Goal: Task Accomplishment & Management: Manage account settings

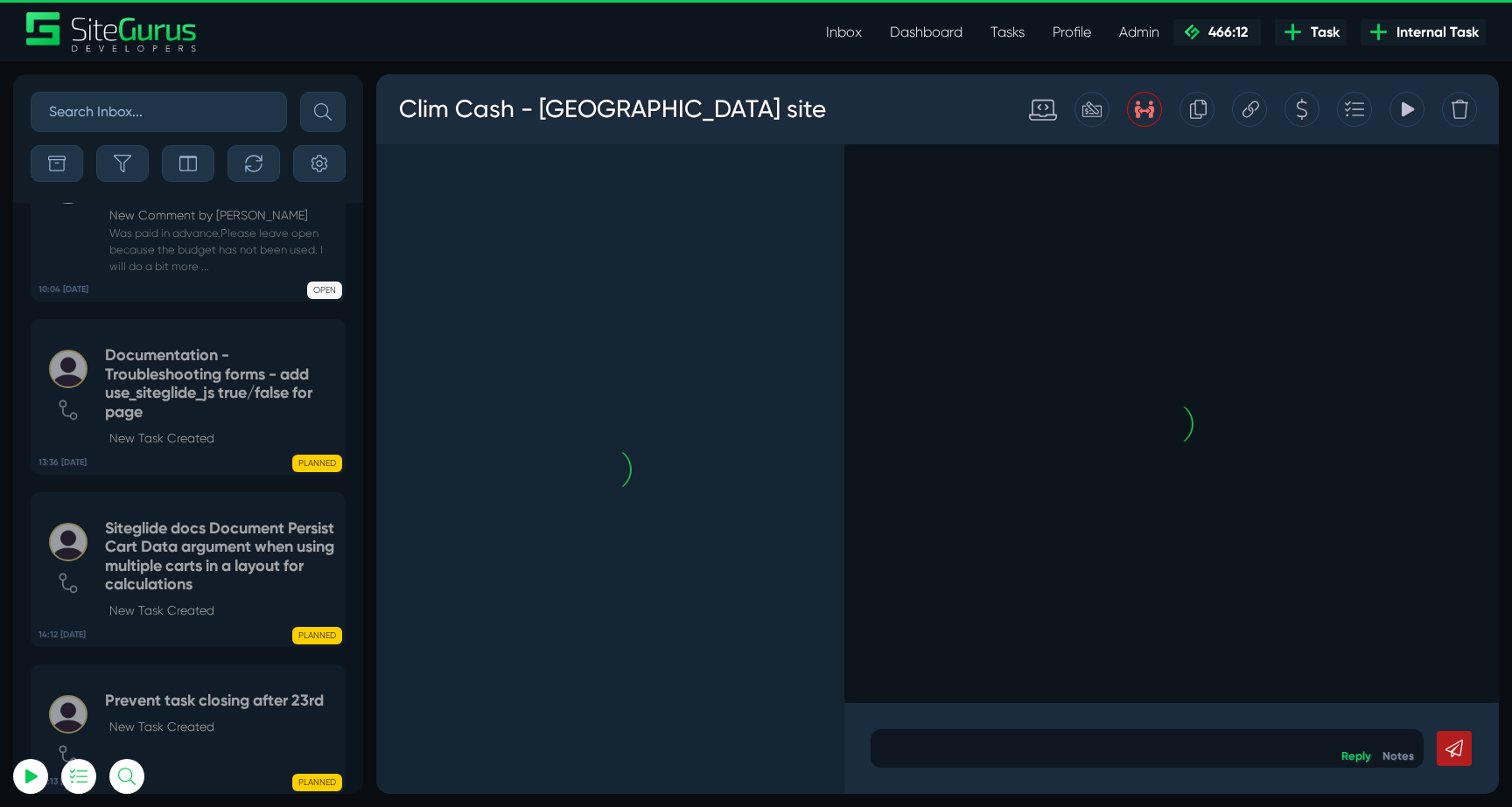
scroll to position [-3982, 0]
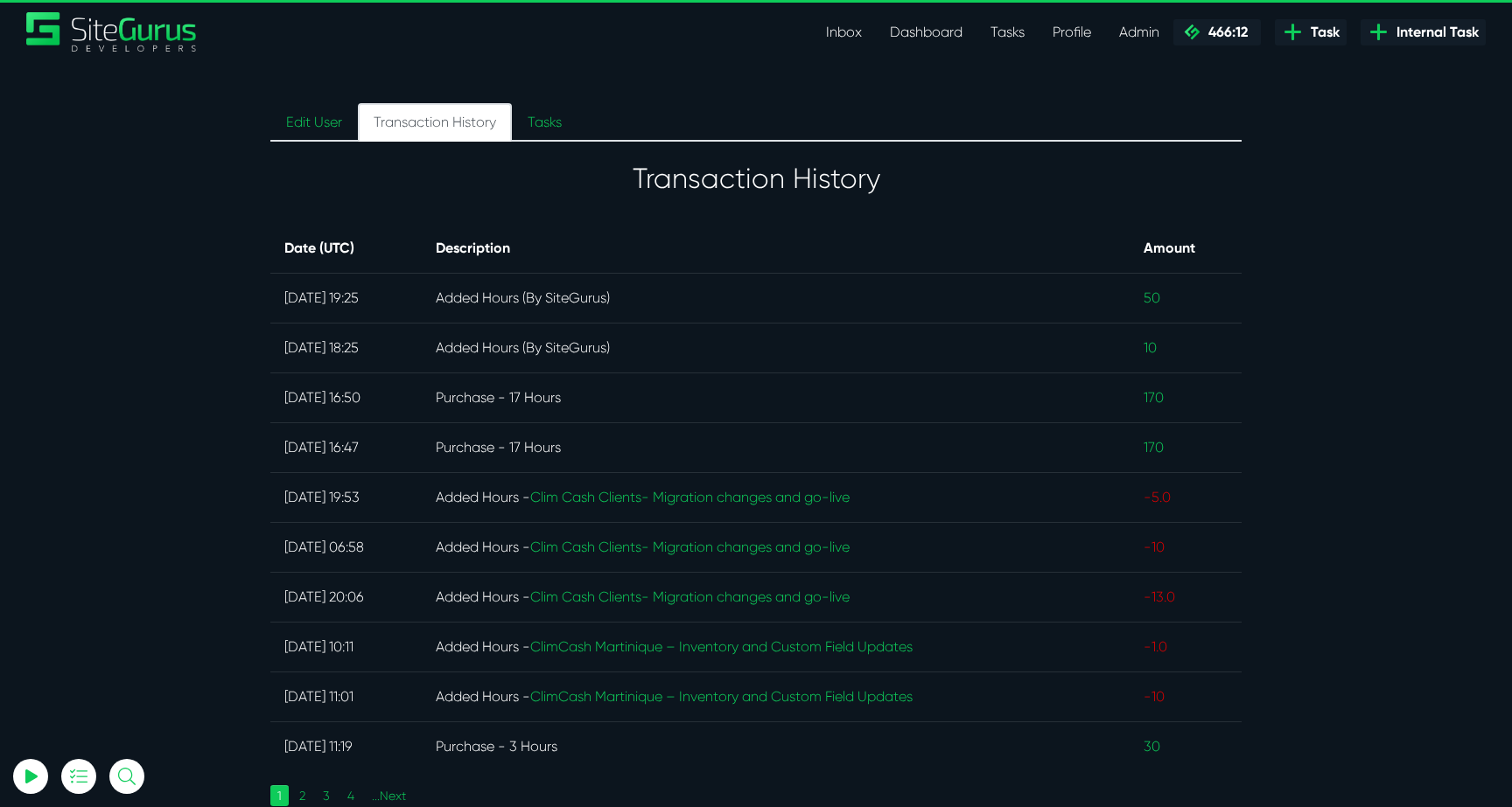
click at [845, 33] on link "Inbox" at bounding box center [844, 32] width 64 height 35
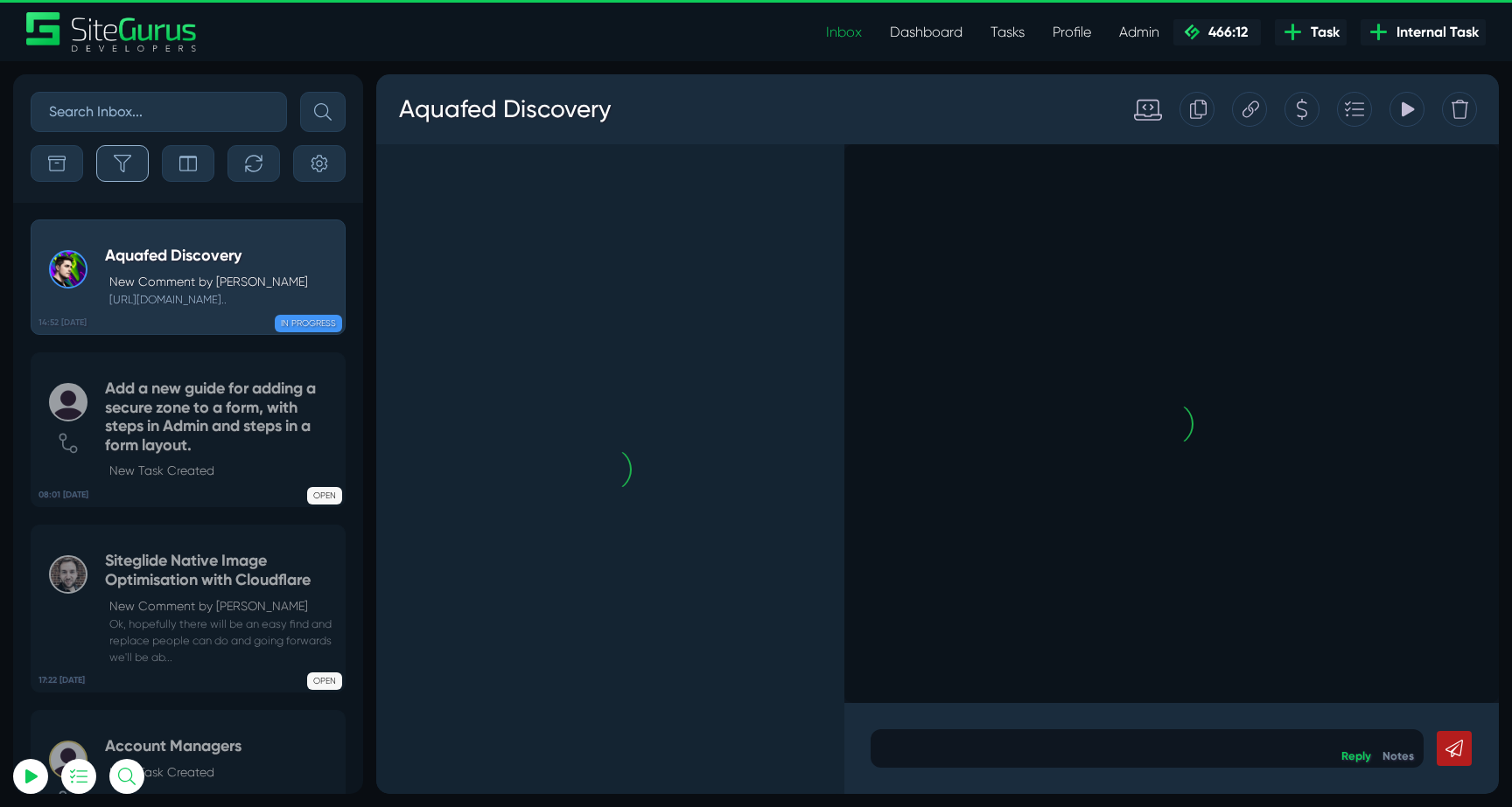
click at [112, 173] on button "button" at bounding box center [122, 163] width 52 height 37
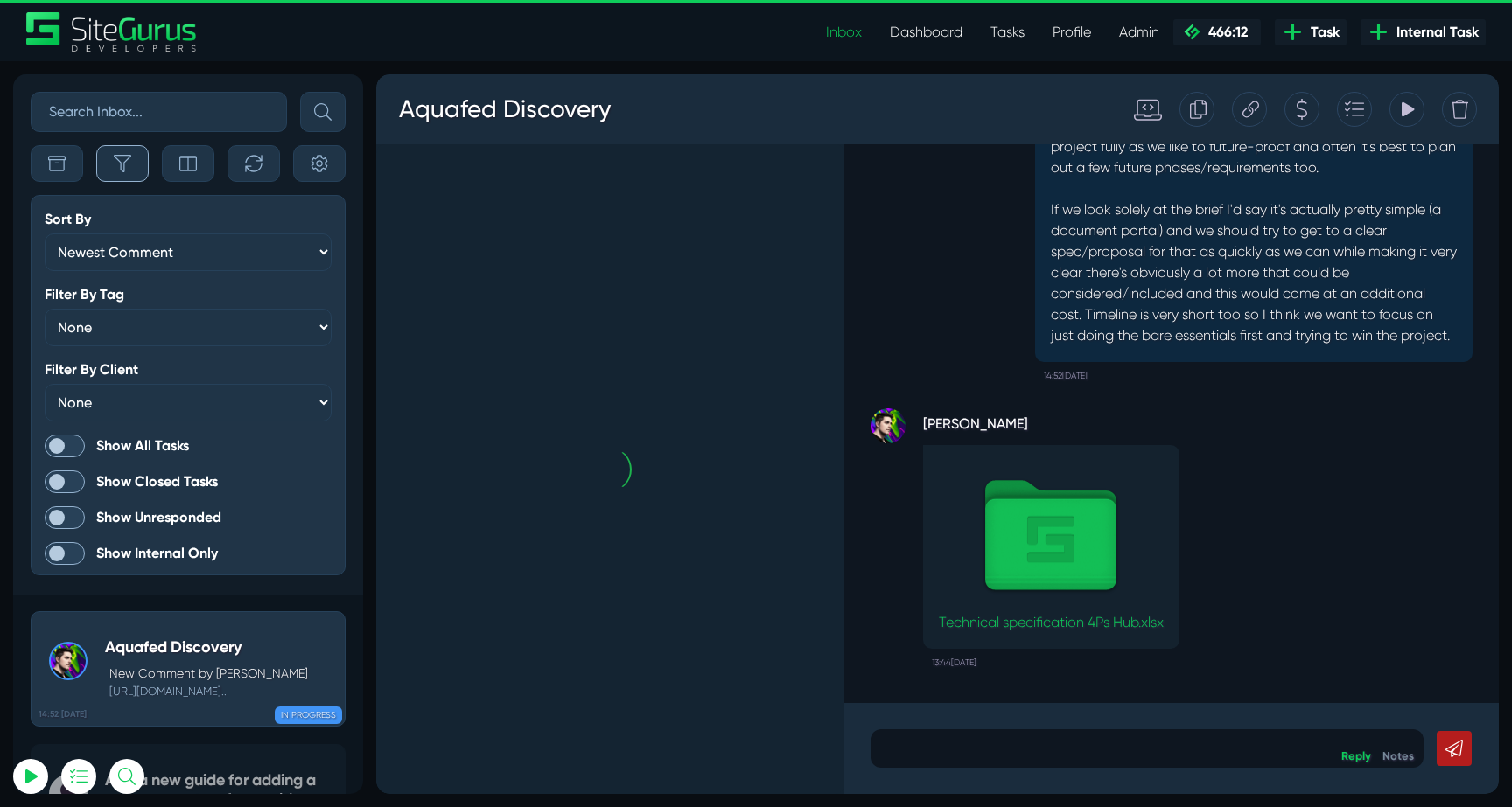
scroll to position [-4374, 0]
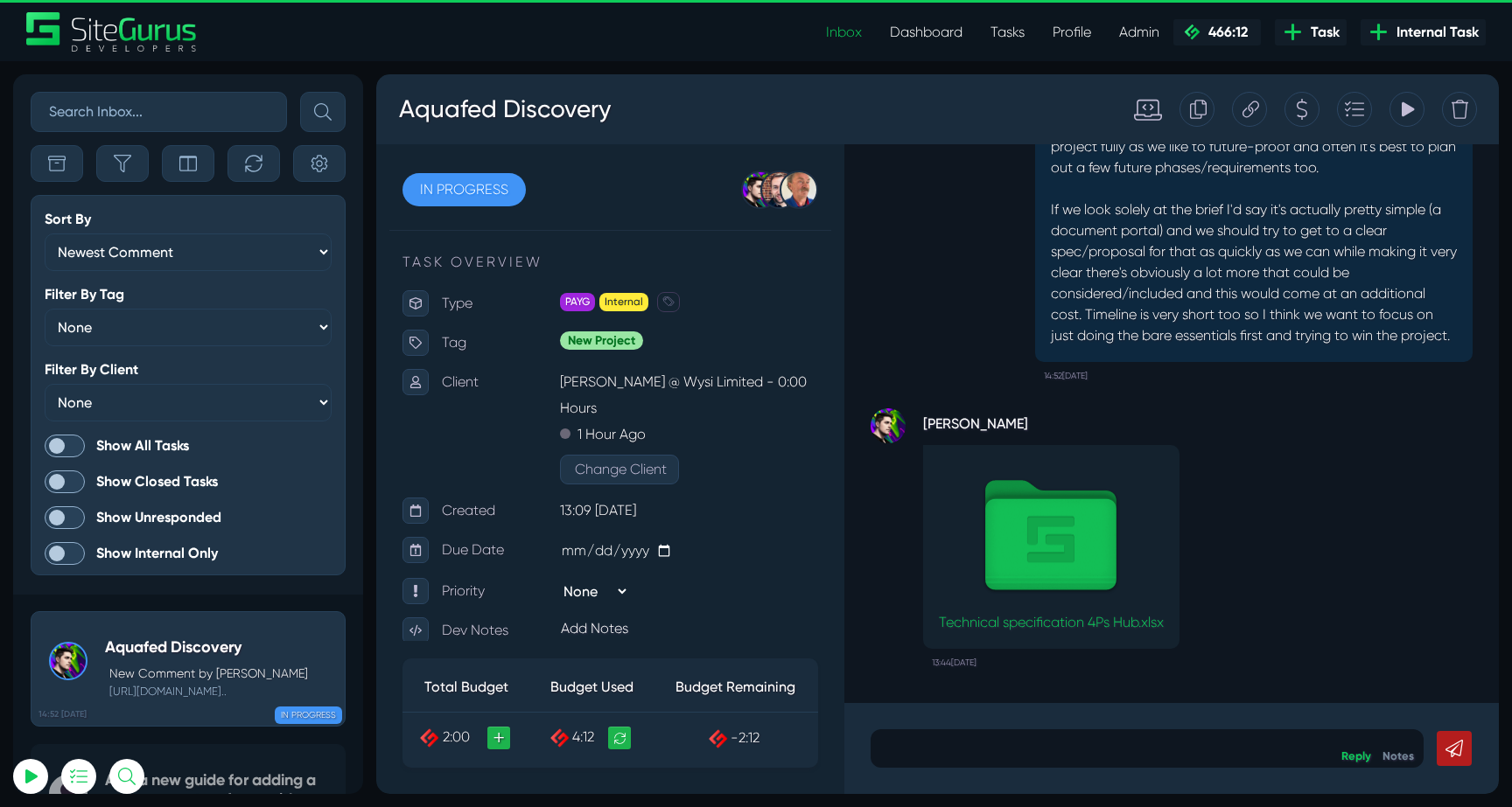
click at [75, 435] on span at bounding box center [64, 445] width 41 height 23
click at [0, 0] on input "Show All Tasks" at bounding box center [0, 0] width 0 height 0
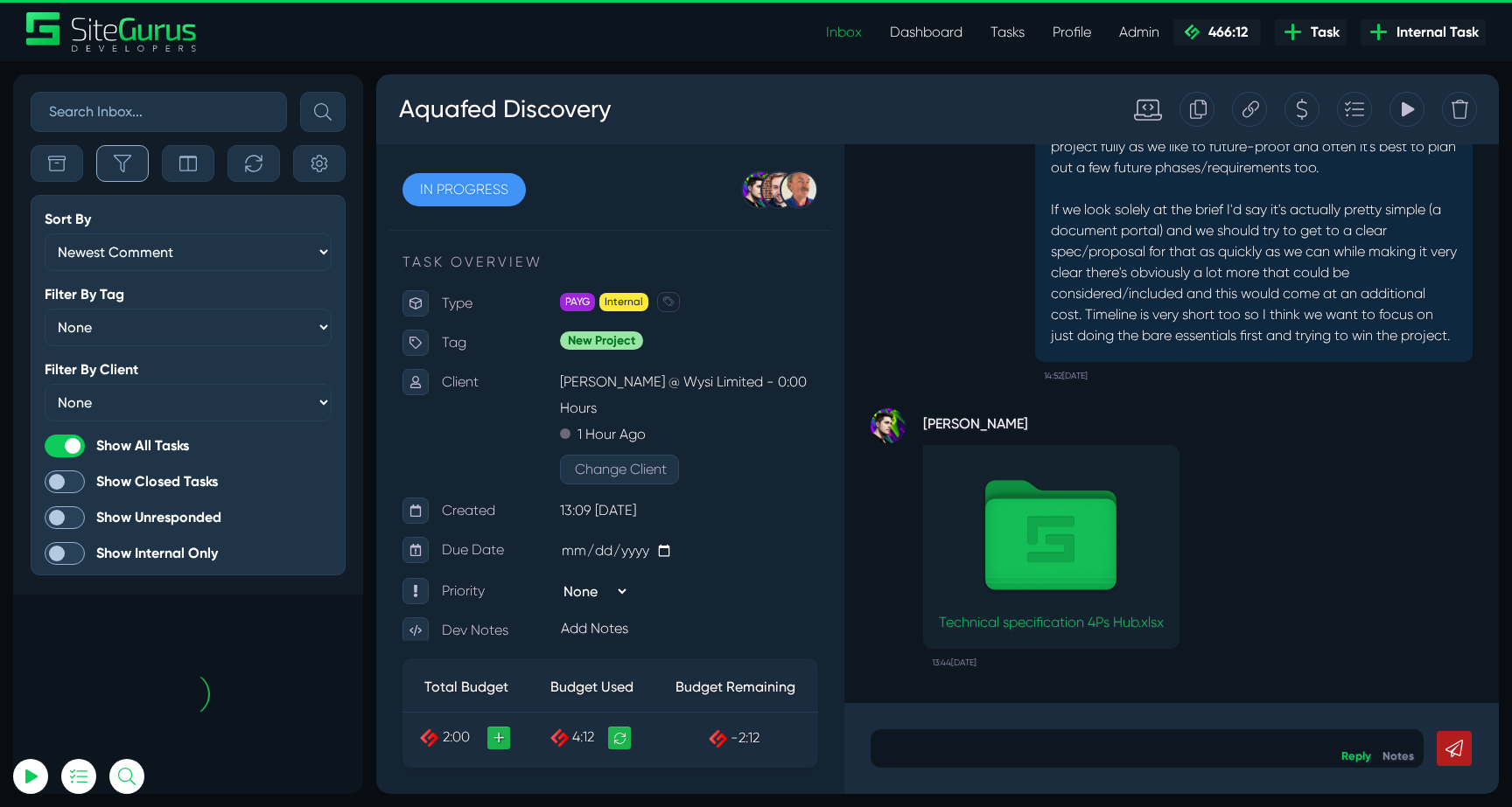
click at [126, 180] on button "button" at bounding box center [122, 163] width 52 height 37
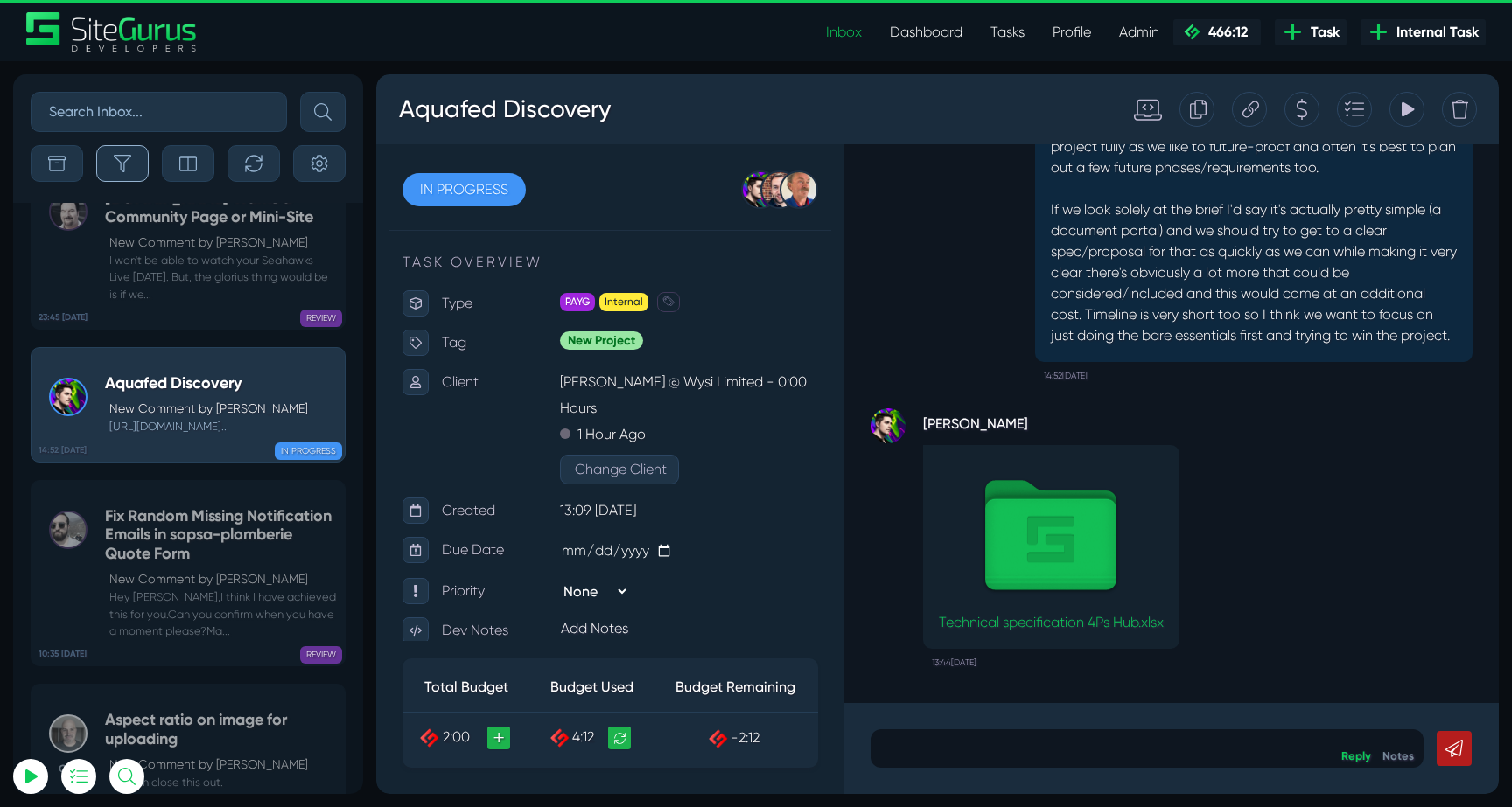
scroll to position [-69369, 0]
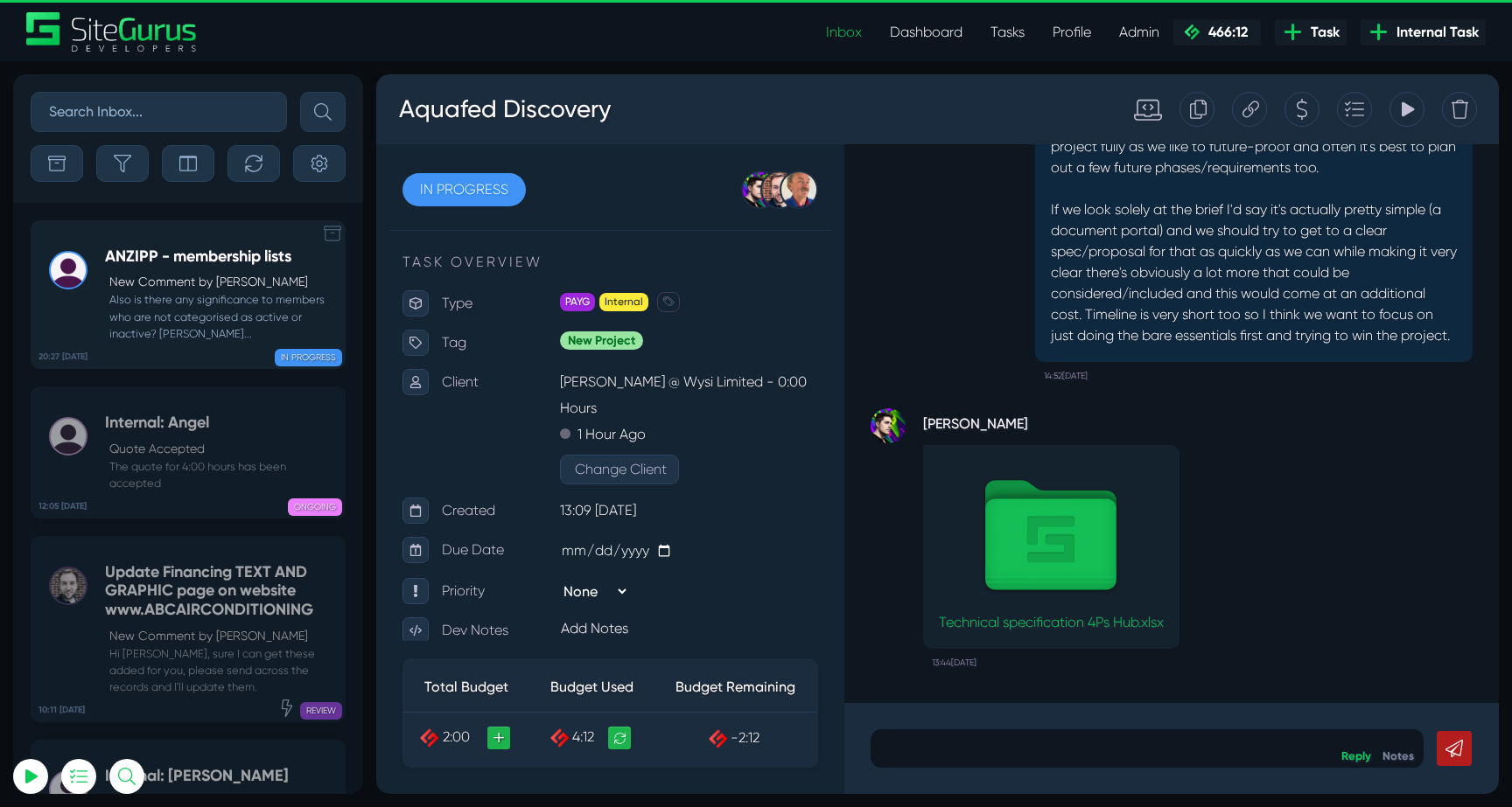
click at [204, 300] on small "Also is there any significance to members who are not categorised as active or …" at bounding box center [220, 316] width 231 height 50
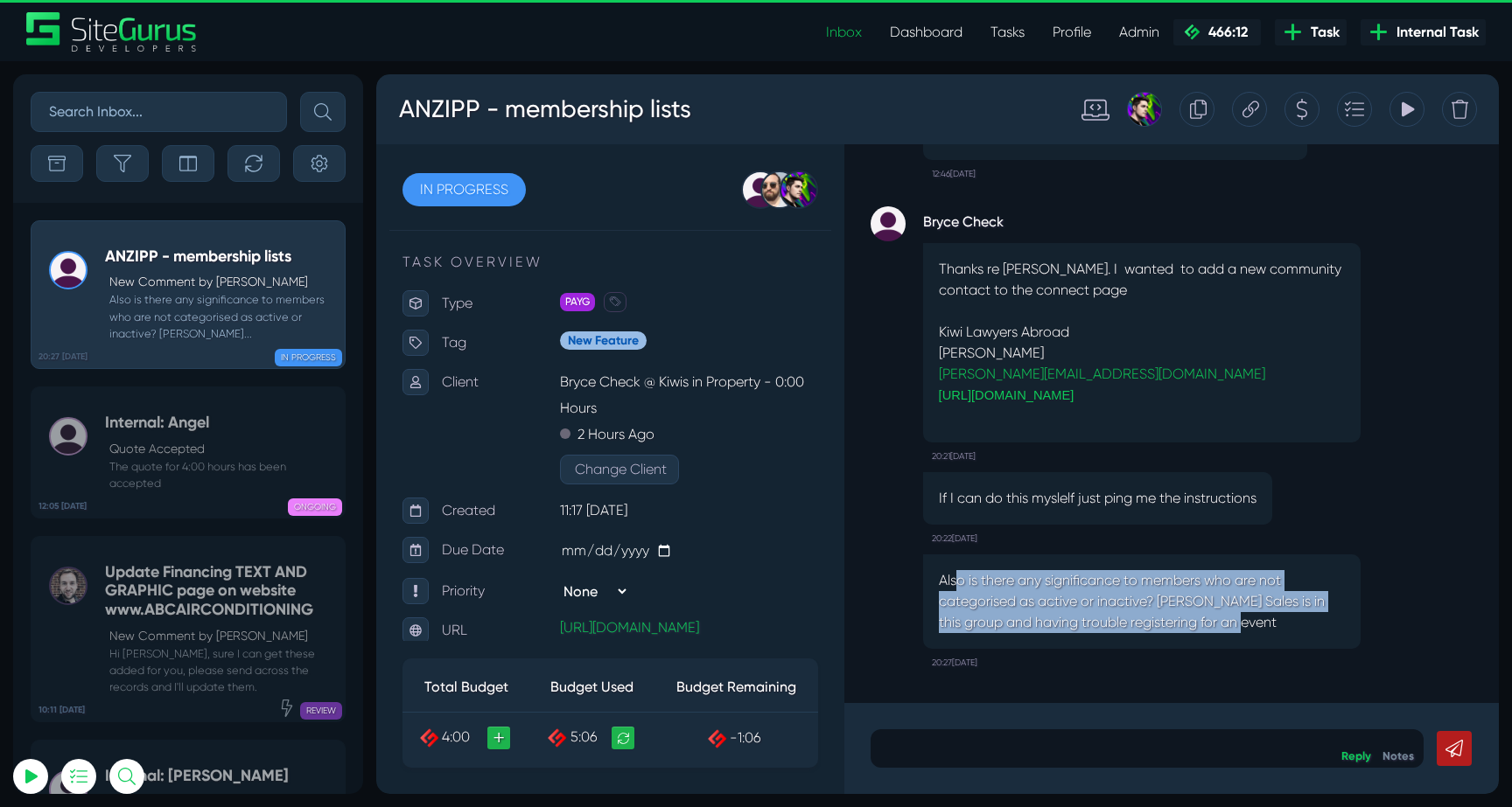
drag, startPoint x: 954, startPoint y: 572, endPoint x: 1309, endPoint y: 625, distance: 358.9
click at [1309, 625] on p "Also is there any significance to members who are not categorised as active or …" at bounding box center [1141, 602] width 406 height 63
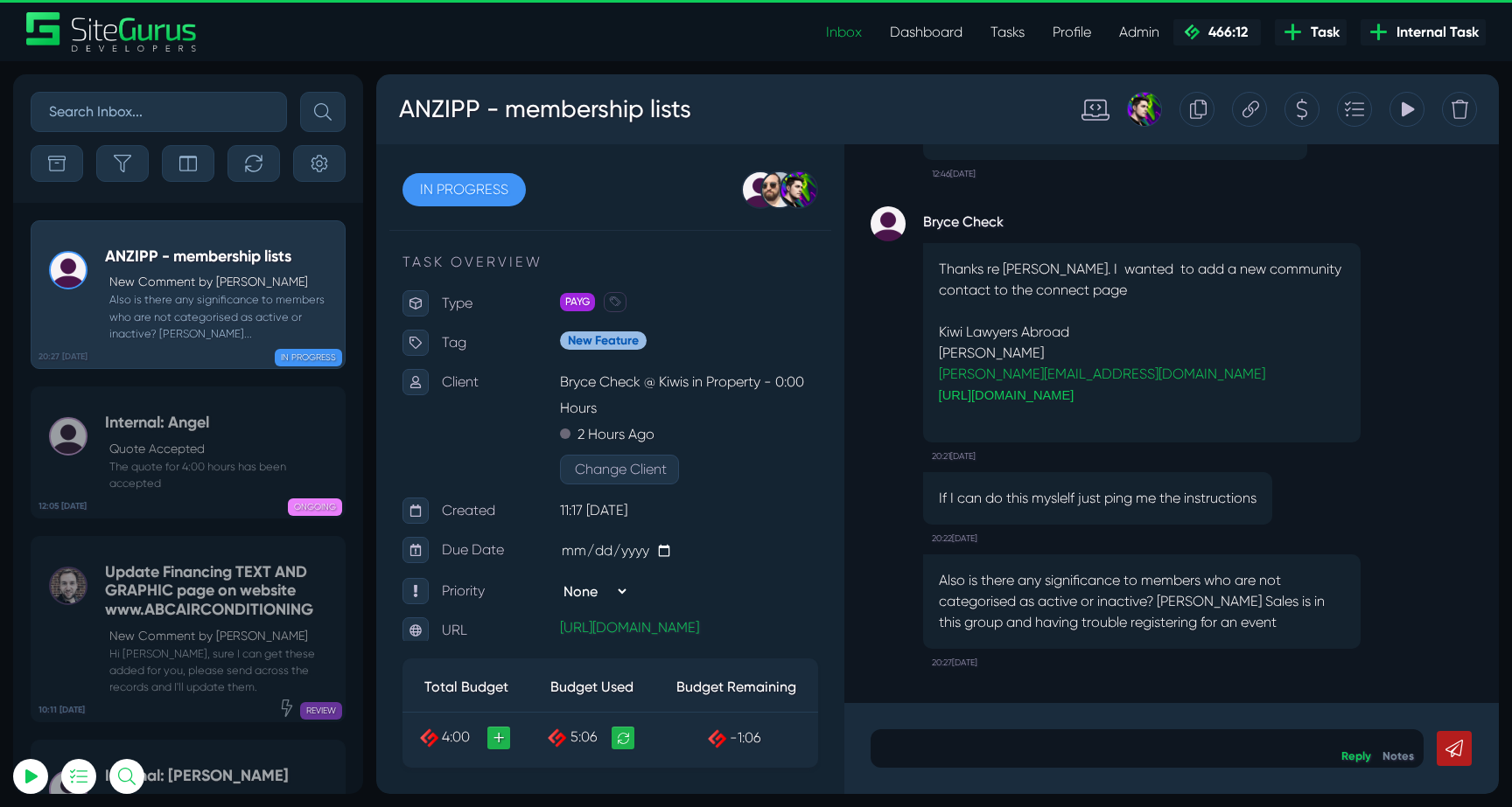
drag, startPoint x: 1148, startPoint y: 592, endPoint x: 1375, endPoint y: 667, distance: 239.1
click at [1375, 667] on div "Also is there any significance to members who are not categorised as active or …" at bounding box center [1171, 610] width 602 height 133
click at [1258, 615] on p "Also is there any significance to members who are not categorised as active or …" at bounding box center [1141, 602] width 406 height 63
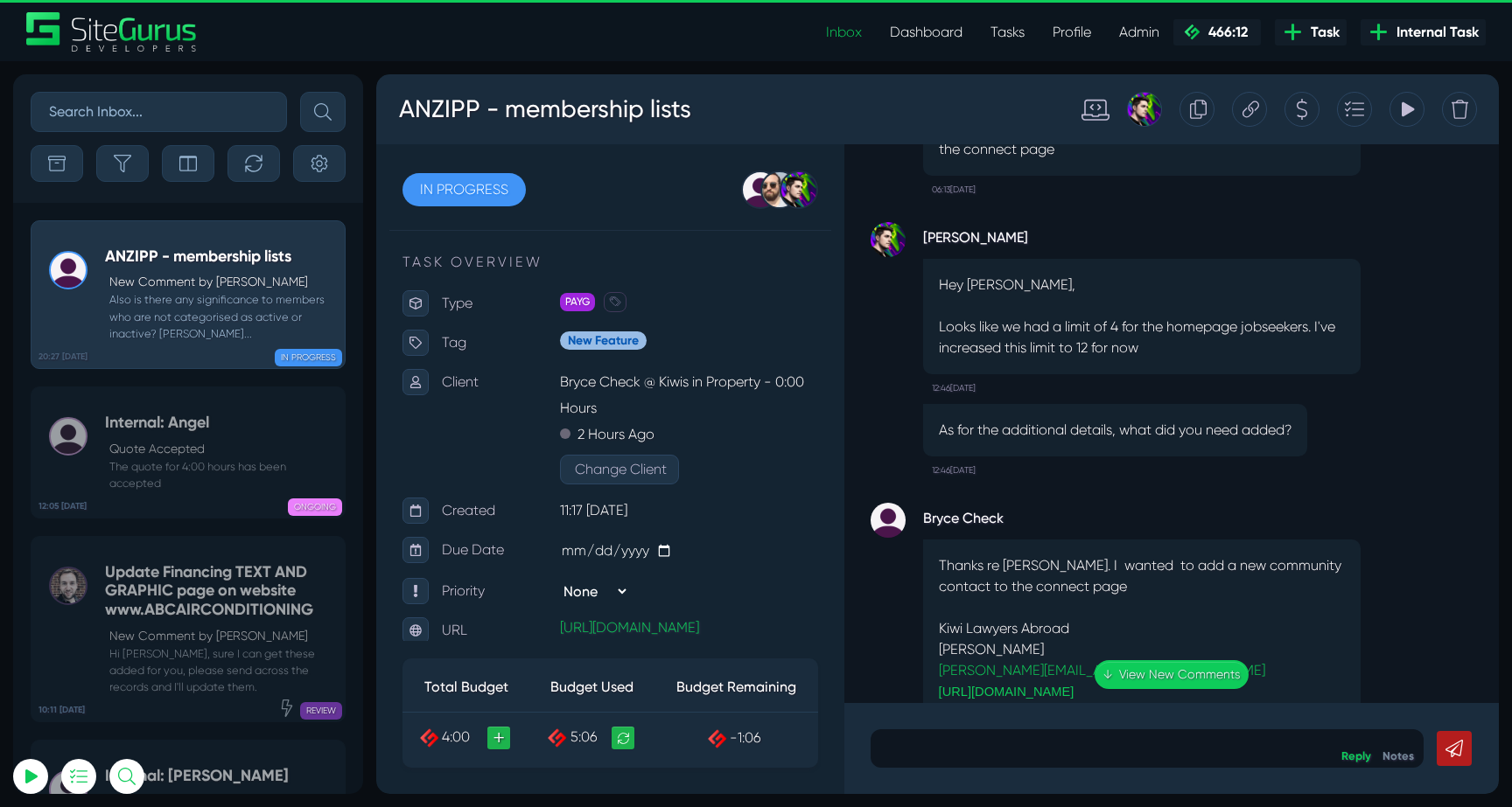
scroll to position [-298, 0]
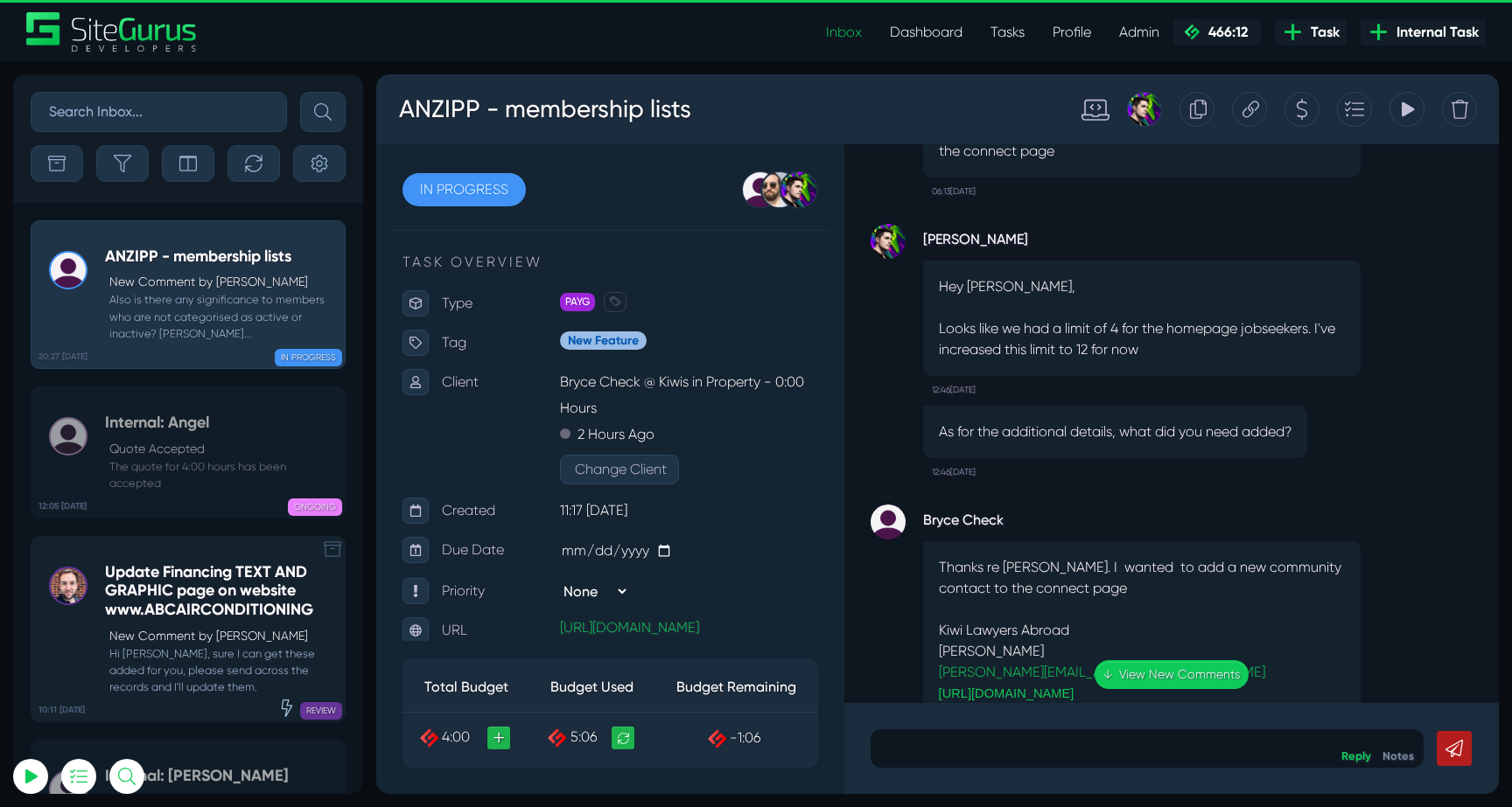
click at [225, 632] on p "New Comment by Luke Wakefield" at bounding box center [222, 636] width 226 height 19
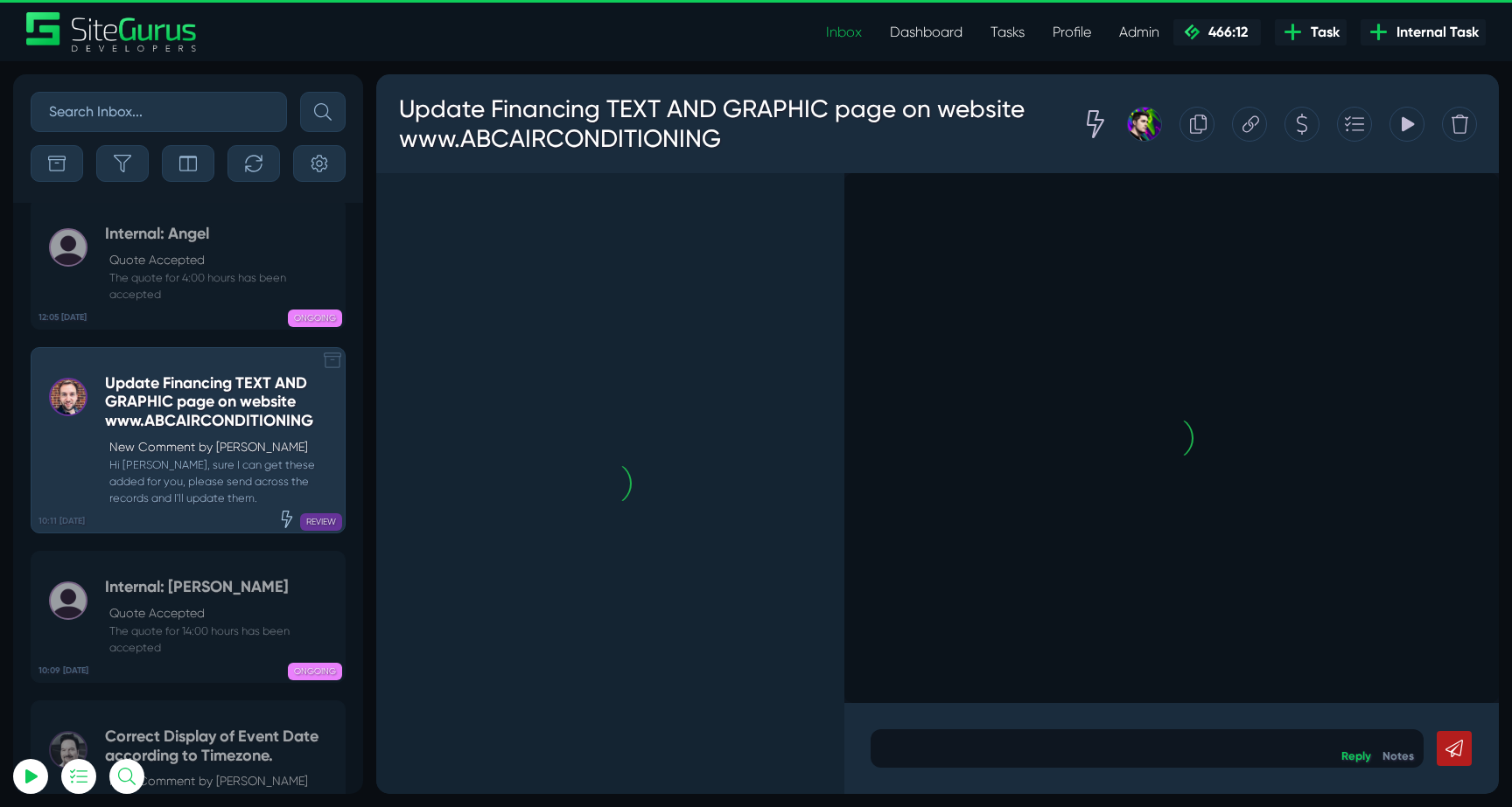
scroll to position [-69053, 0]
